Goal: Task Accomplishment & Management: Use online tool/utility

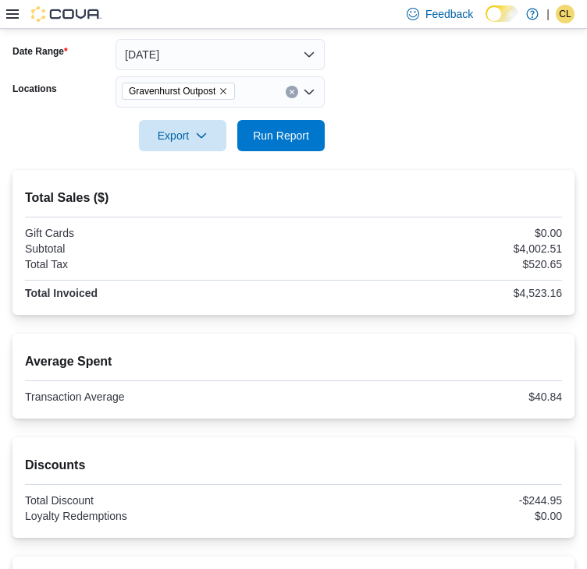
scroll to position [197, 0]
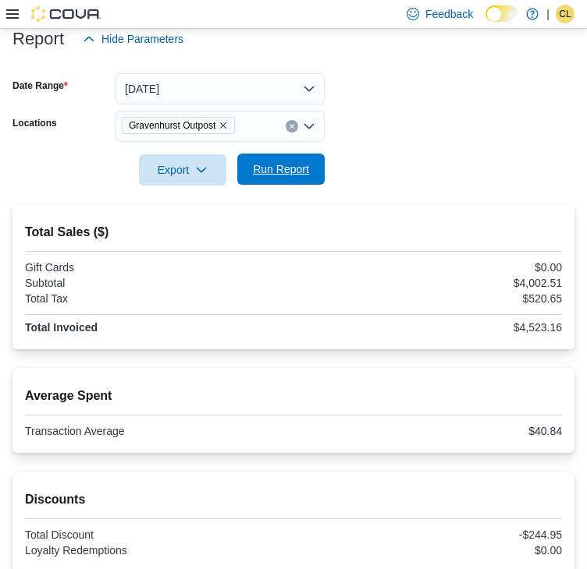
click at [254, 163] on span "Run Report" at bounding box center [281, 169] width 56 height 16
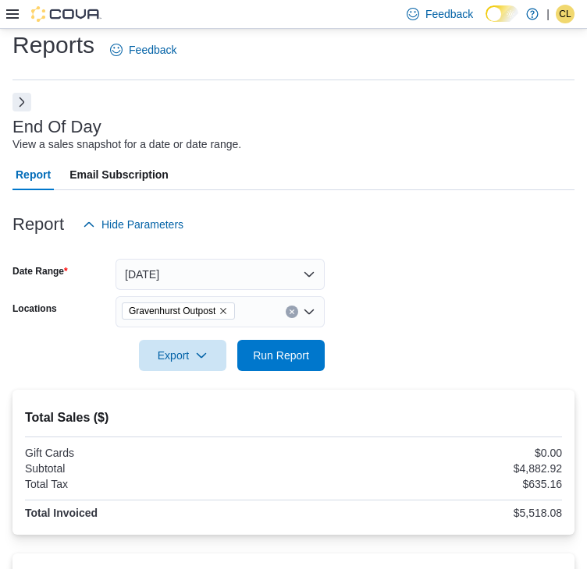
scroll to position [0, 0]
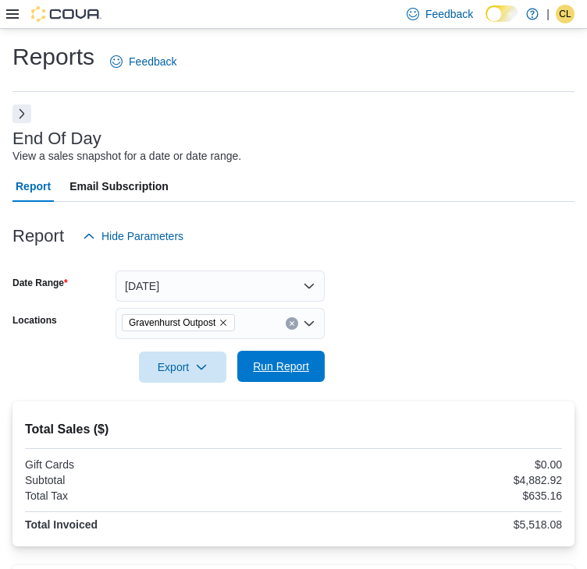
click at [262, 366] on span "Run Report" at bounding box center [281, 367] width 56 height 16
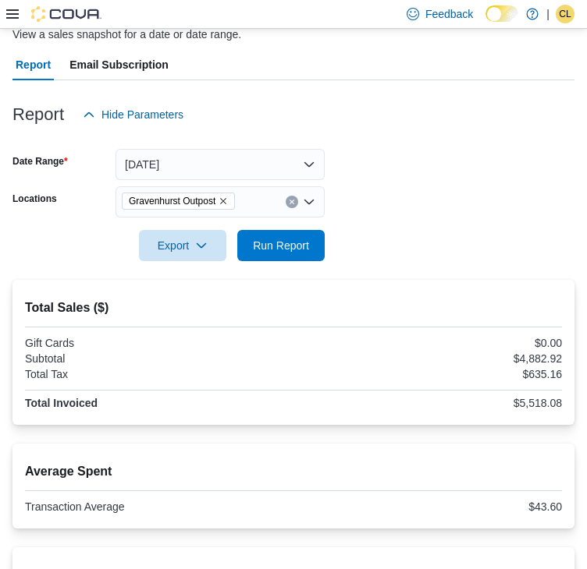
scroll to position [119, 0]
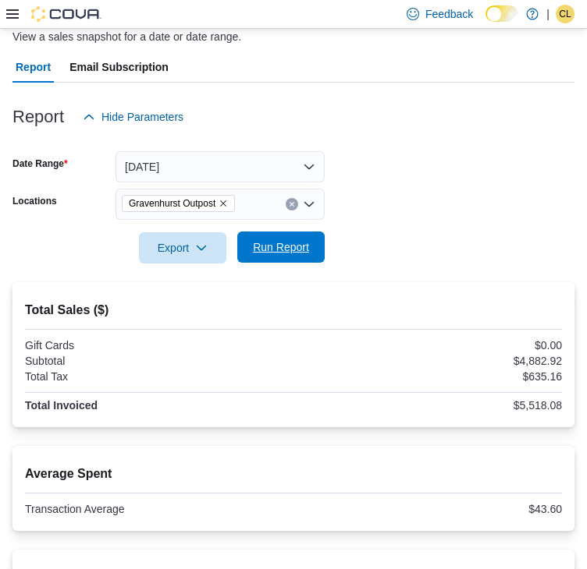
click at [290, 251] on span "Run Report" at bounding box center [281, 247] width 56 height 16
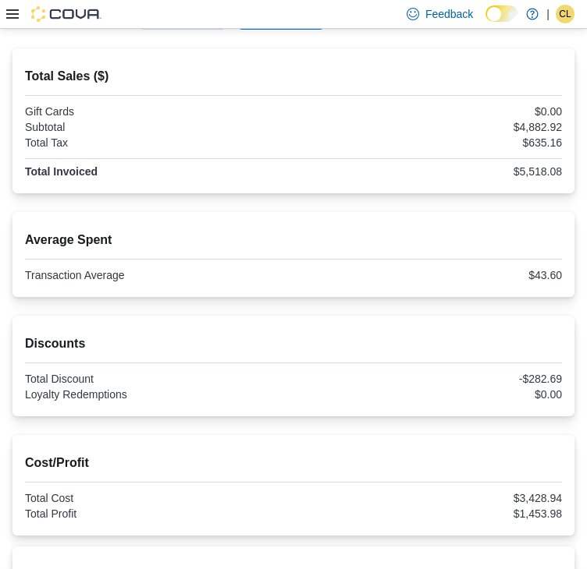
scroll to position [275, 0]
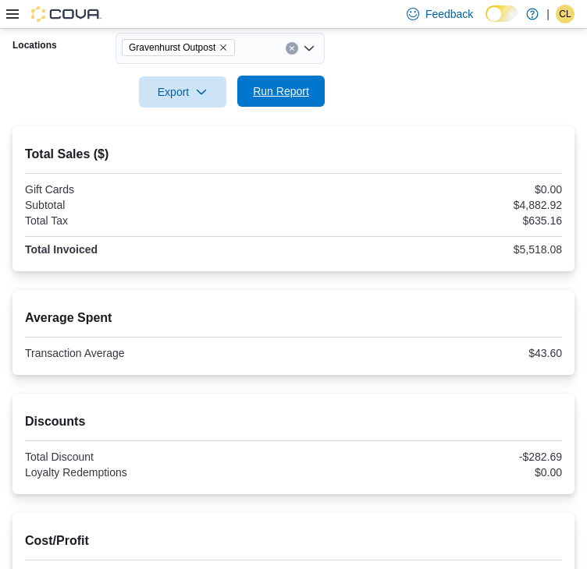
click at [278, 108] on div at bounding box center [293, 117] width 562 height 19
click at [278, 104] on span "Run Report" at bounding box center [280, 91] width 69 height 31
click at [264, 104] on span "Run Report" at bounding box center [280, 91] width 69 height 31
click at [291, 101] on span "Run Report" at bounding box center [280, 91] width 69 height 31
click at [313, 98] on span "Run Report" at bounding box center [280, 91] width 69 height 31
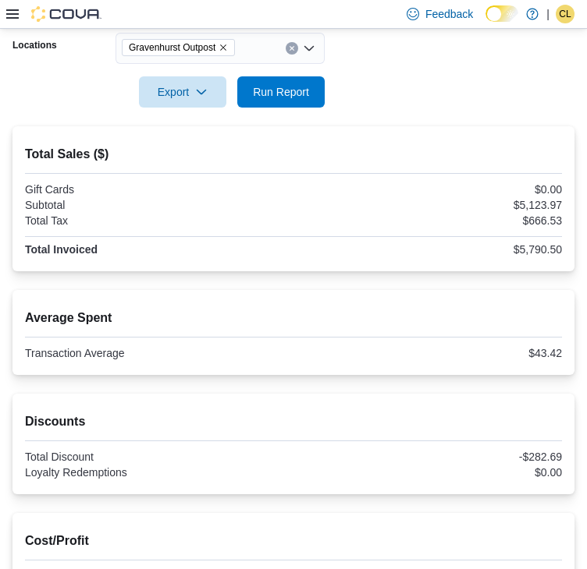
click at [258, 73] on div at bounding box center [293, 70] width 562 height 12
click at [263, 82] on span "Run Report" at bounding box center [280, 91] width 69 height 31
click at [300, 83] on span "Run Report" at bounding box center [281, 91] width 56 height 16
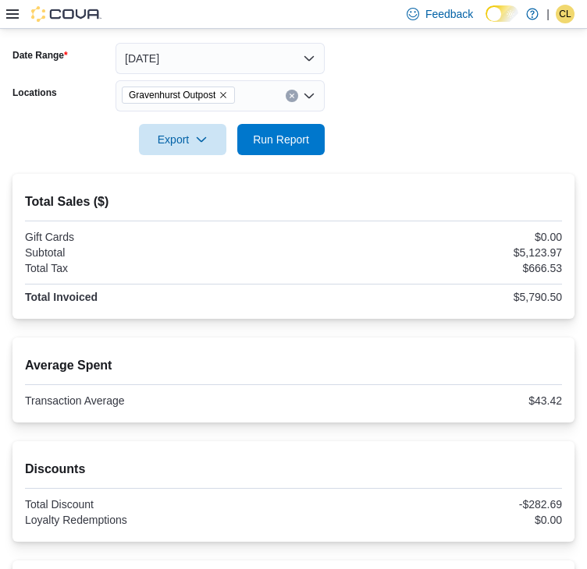
scroll to position [197, 0]
